Goal: Task Accomplishment & Management: Use online tool/utility

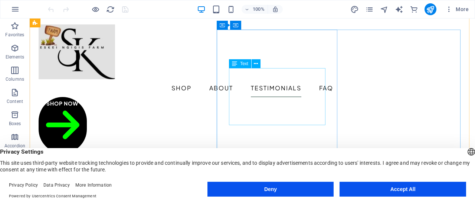
scroll to position [1150, 0]
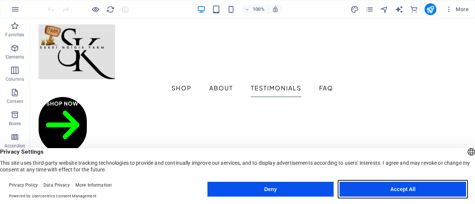
click at [393, 190] on button "Accept All" at bounding box center [403, 189] width 127 height 15
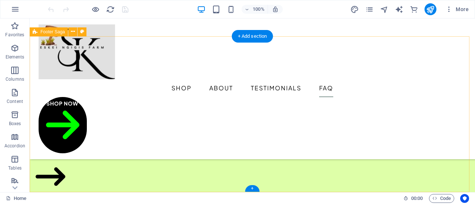
scroll to position [2280, 0]
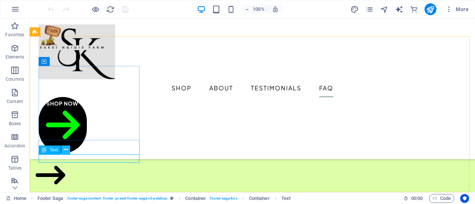
click at [67, 150] on icon at bounding box center [66, 150] width 4 height 8
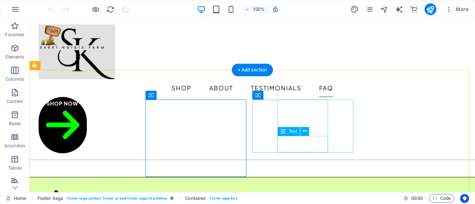
scroll to position [2243, 0]
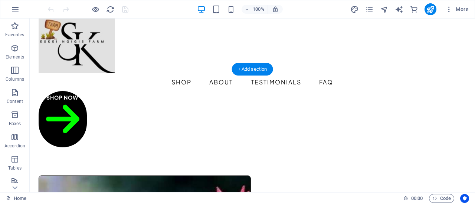
scroll to position [0, 0]
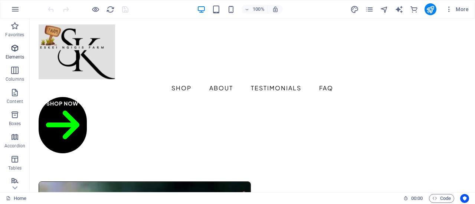
click at [14, 49] on icon "button" at bounding box center [14, 48] width 9 height 9
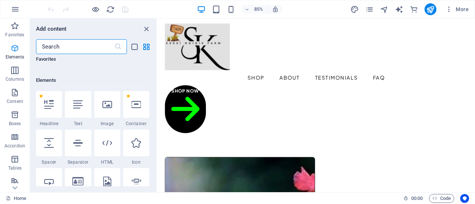
scroll to position [79, 0]
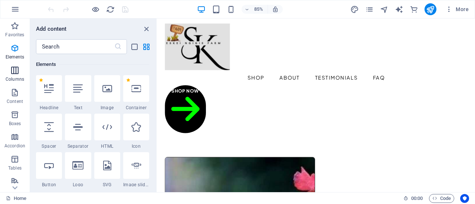
click at [13, 73] on icon "button" at bounding box center [14, 70] width 9 height 9
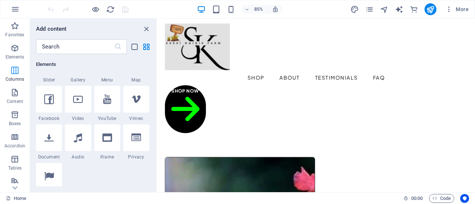
scroll to position [367, 0]
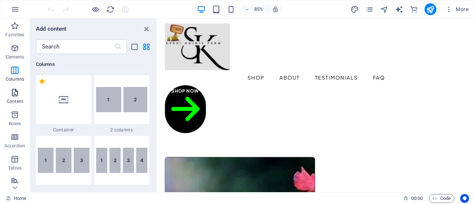
click at [13, 96] on icon "button" at bounding box center [14, 92] width 9 height 9
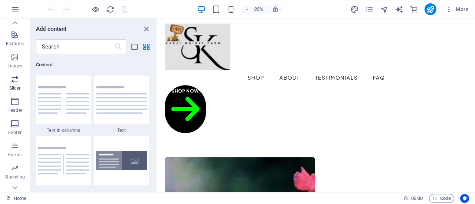
scroll to position [182, 0]
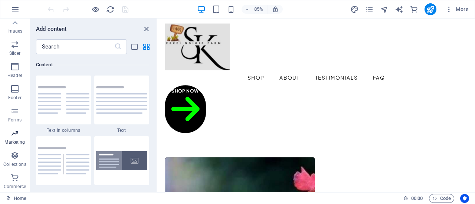
click at [14, 137] on icon "button" at bounding box center [14, 133] width 9 height 9
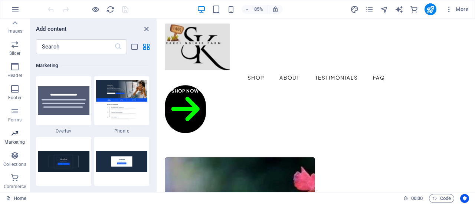
scroll to position [6044, 0]
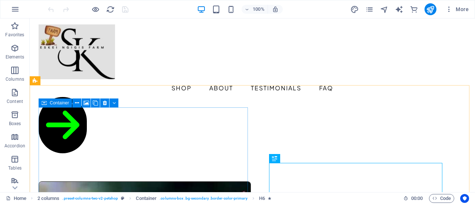
click at [49, 104] on div "Container" at bounding box center [55, 103] width 33 height 9
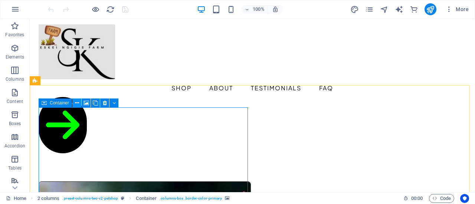
click at [76, 103] on icon at bounding box center [77, 103] width 4 height 8
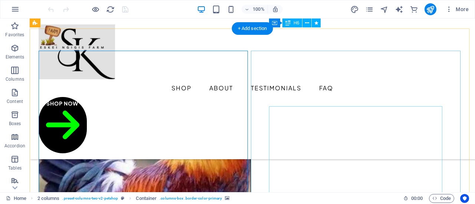
scroll to position [37, 0]
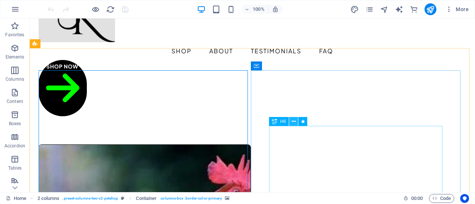
click at [294, 120] on icon at bounding box center [294, 122] width 4 height 8
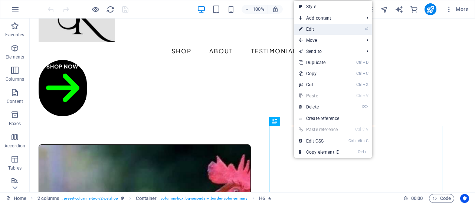
click at [309, 29] on link "⏎ Edit" at bounding box center [319, 29] width 50 height 11
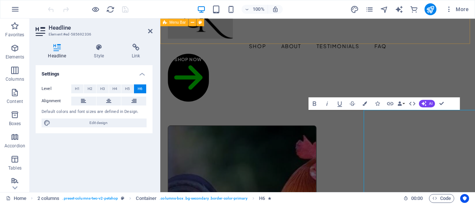
click at [335, 30] on div "Shop About Testimonials FAQ Shop Now" at bounding box center [345, 51] width 370 height 141
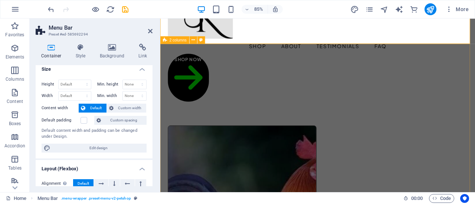
scroll to position [0, 0]
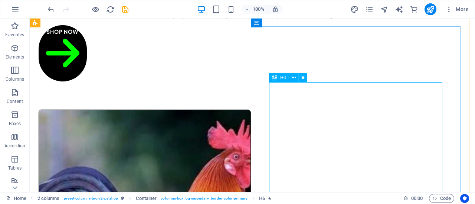
scroll to position [37, 0]
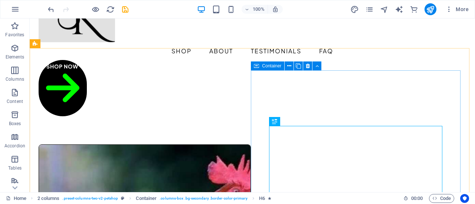
click at [259, 67] on icon at bounding box center [256, 66] width 5 height 9
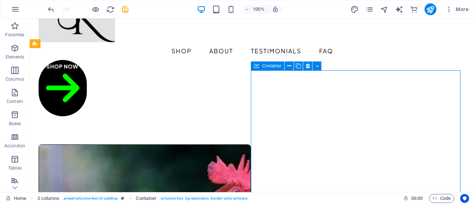
click at [275, 66] on span "Container" at bounding box center [271, 66] width 19 height 4
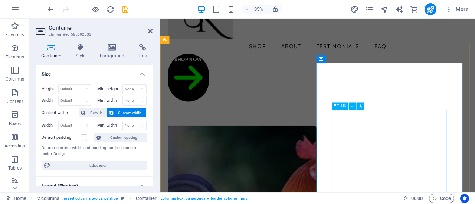
click at [352, 106] on icon at bounding box center [352, 106] width 3 height 7
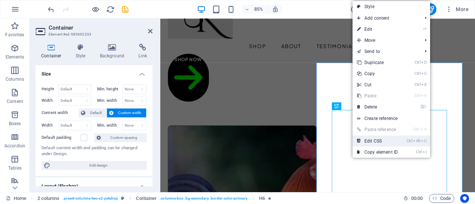
click at [374, 140] on link "Ctrl Alt C Edit CSS" at bounding box center [378, 141] width 50 height 11
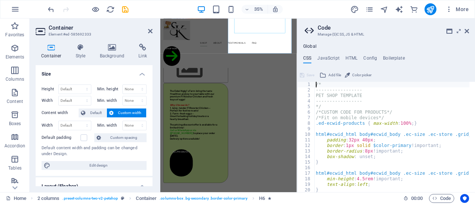
scroll to position [0, 0]
click at [353, 57] on h4 "HTML" at bounding box center [351, 60] width 12 height 8
type textarea "{{content}}"
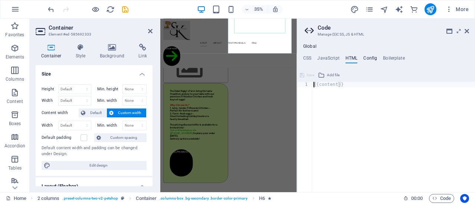
click at [372, 59] on h4 "Config" at bounding box center [370, 60] width 14 height 8
type textarea "$color-background: #ffffff;"
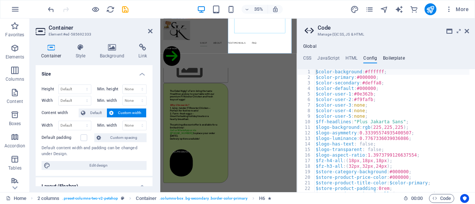
click at [399, 56] on h4 "Boilerplate" at bounding box center [394, 60] width 22 height 8
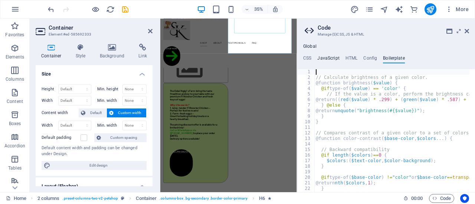
click at [328, 57] on h4 "JavaScript" at bounding box center [328, 60] width 22 height 8
type textarea "/* JS for preset "Menu V2" */"
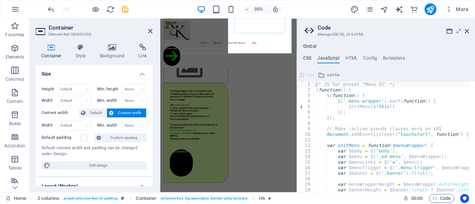
click at [308, 57] on h4 "CSS" at bounding box center [307, 60] width 8 height 8
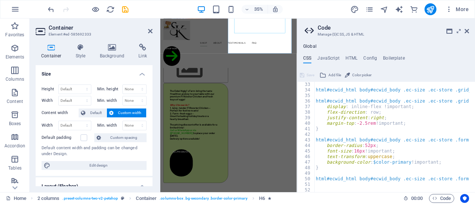
scroll to position [223, 0]
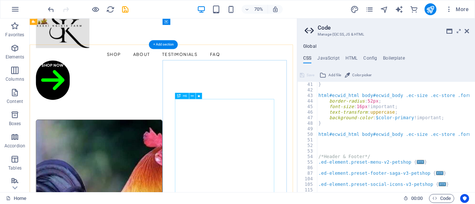
scroll to position [17, 0]
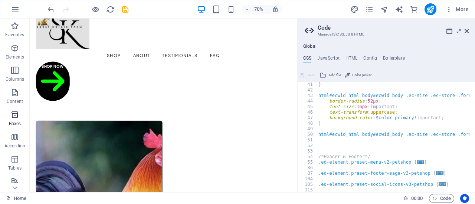
click at [16, 116] on icon "button" at bounding box center [14, 115] width 9 height 9
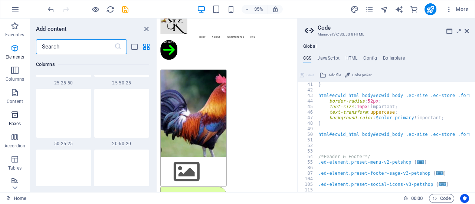
scroll to position [2047, 0]
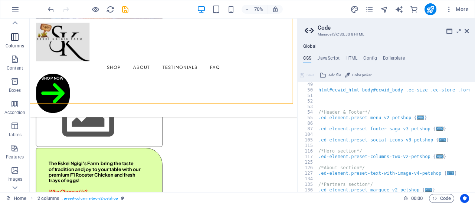
scroll to position [0, 0]
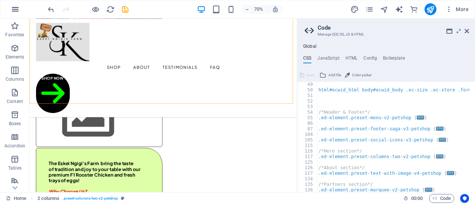
click at [17, 8] on icon "button" at bounding box center [15, 9] width 9 height 9
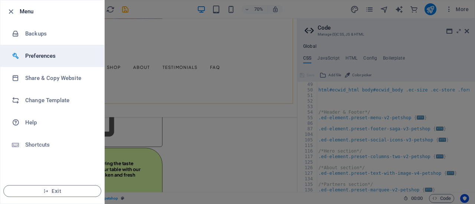
click at [48, 54] on h6 "Preferences" at bounding box center [59, 56] width 69 height 9
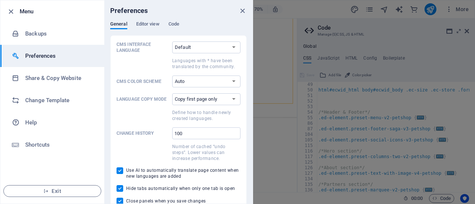
click at [276, 39] on div at bounding box center [237, 102] width 475 height 204
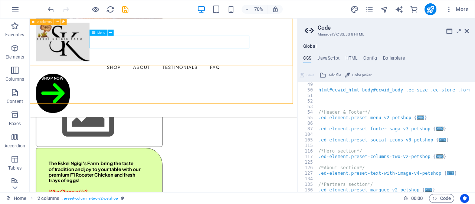
click at [305, 79] on nav "Shop About Testimonials FAQ" at bounding box center [221, 88] width 364 height 18
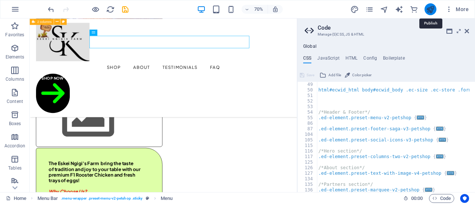
click at [432, 9] on icon "publish" at bounding box center [430, 9] width 9 height 9
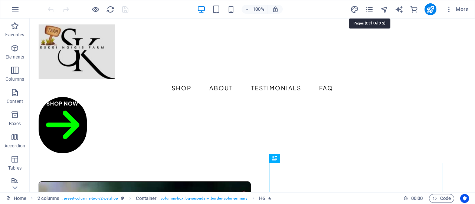
click at [372, 9] on icon "pages" at bounding box center [369, 9] width 9 height 9
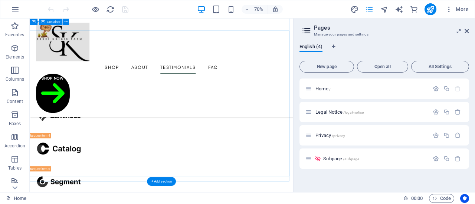
scroll to position [1670, 0]
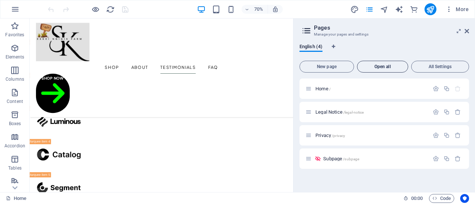
click at [379, 66] on span "Open all" at bounding box center [382, 67] width 45 height 4
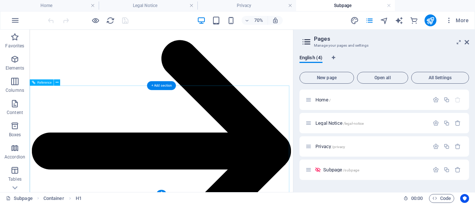
scroll to position [163, 0]
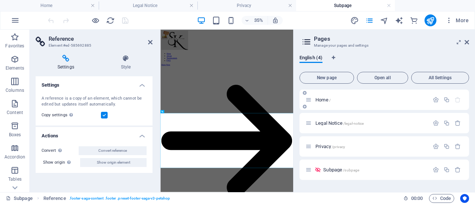
click at [326, 101] on span "Home /" at bounding box center [322, 100] width 15 height 6
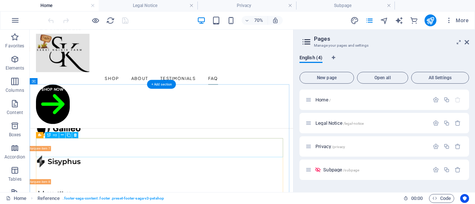
scroll to position [1855, 0]
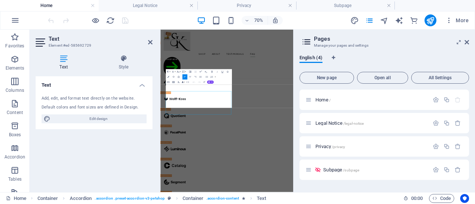
scroll to position [1836, 0]
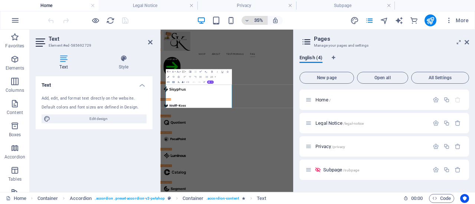
click at [251, 20] on span "35%" at bounding box center [255, 20] width 20 height 9
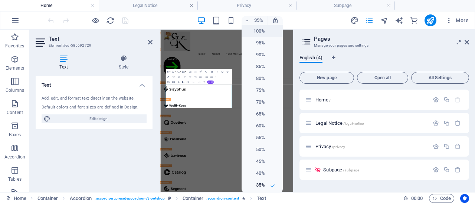
click at [256, 32] on h6 "100%" at bounding box center [255, 31] width 19 height 9
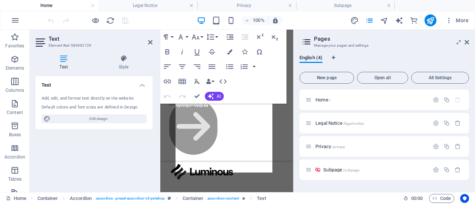
scroll to position [3334, 0]
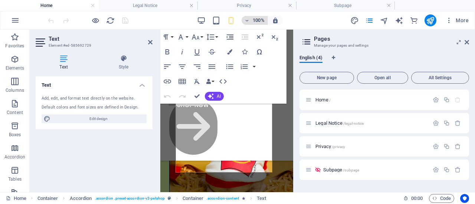
click at [260, 19] on h6 "100%" at bounding box center [259, 20] width 12 height 9
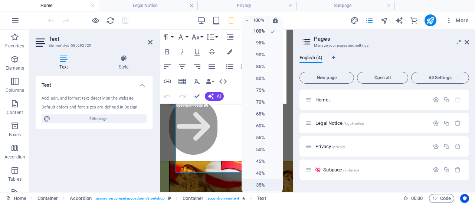
click at [255, 185] on h6 "35%" at bounding box center [255, 185] width 19 height 9
